Goal: Task Accomplishment & Management: Use online tool/utility

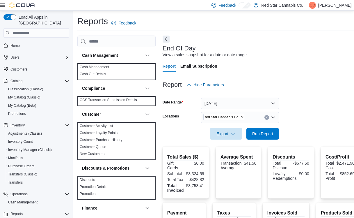
scroll to position [398, 0]
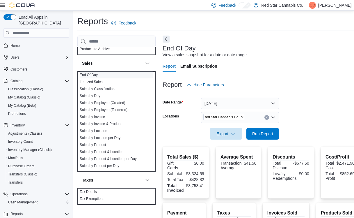
click at [20, 200] on span "Cash Management" at bounding box center [22, 202] width 29 height 5
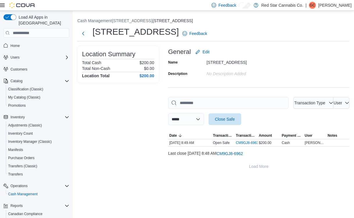
scroll to position [27, 0]
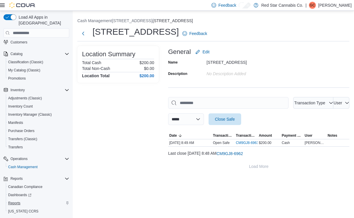
click at [20, 201] on span "Reports" at bounding box center [14, 203] width 12 height 5
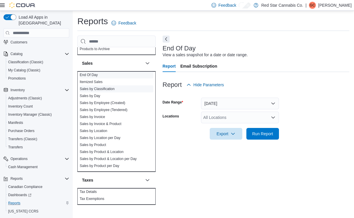
scroll to position [398, 0]
click at [91, 130] on link "Sales by Location" at bounding box center [94, 131] width 28 height 4
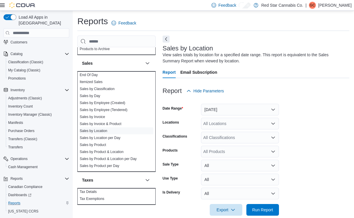
click at [271, 123] on icon "Open list of options" at bounding box center [273, 123] width 5 height 5
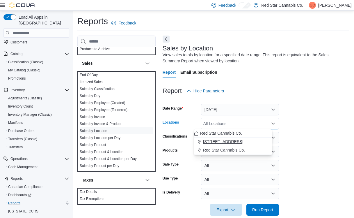
click at [231, 143] on span "15191 Yonge St." at bounding box center [223, 142] width 40 height 6
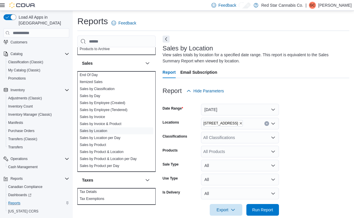
click at [293, 131] on form "Date Range Yesterday Locations 15191 Yonge St. Classifications All Classificati…" at bounding box center [256, 156] width 187 height 119
click at [267, 107] on button "Yesterday" at bounding box center [240, 110] width 78 height 12
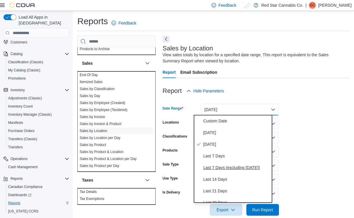
click at [213, 169] on span "Last 7 Days (excluding today)" at bounding box center [236, 167] width 66 height 7
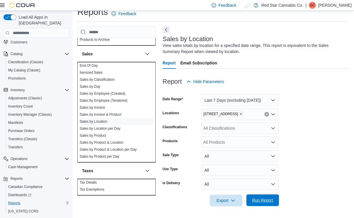
scroll to position [9, 0]
click at [255, 201] on span "Run Report" at bounding box center [262, 200] width 21 height 6
